Goal: Task Accomplishment & Management: Complete application form

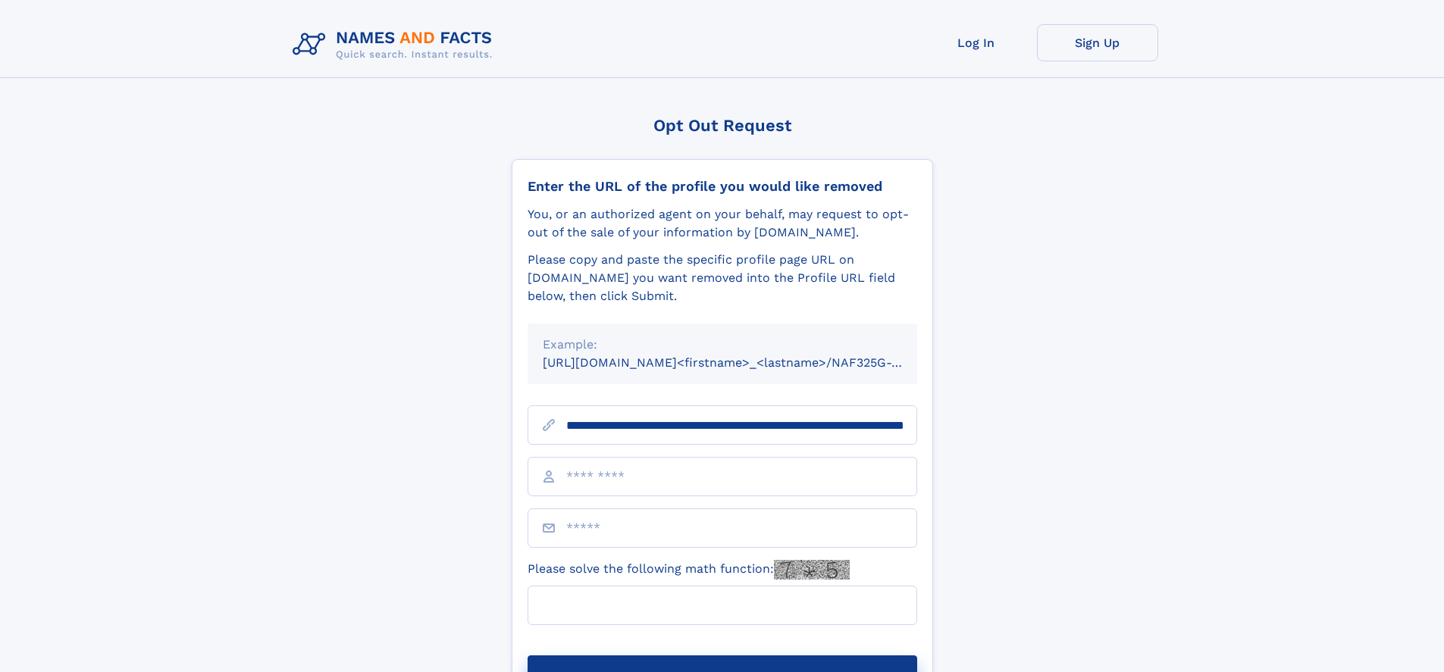
scroll to position [0, 157]
type input "**********"
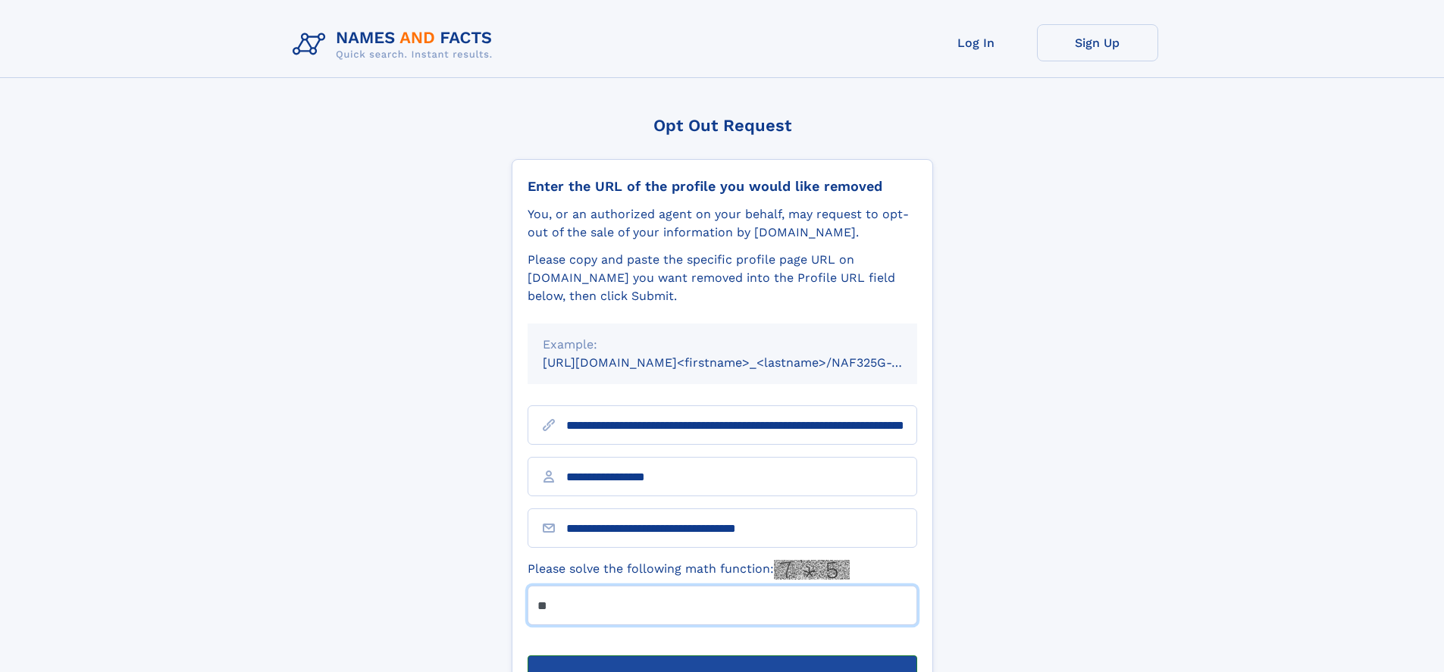
type input "**"
click at [722, 656] on button "Submit Opt Out Request" at bounding box center [723, 680] width 390 height 49
